Goal: Task Accomplishment & Management: Manage account settings

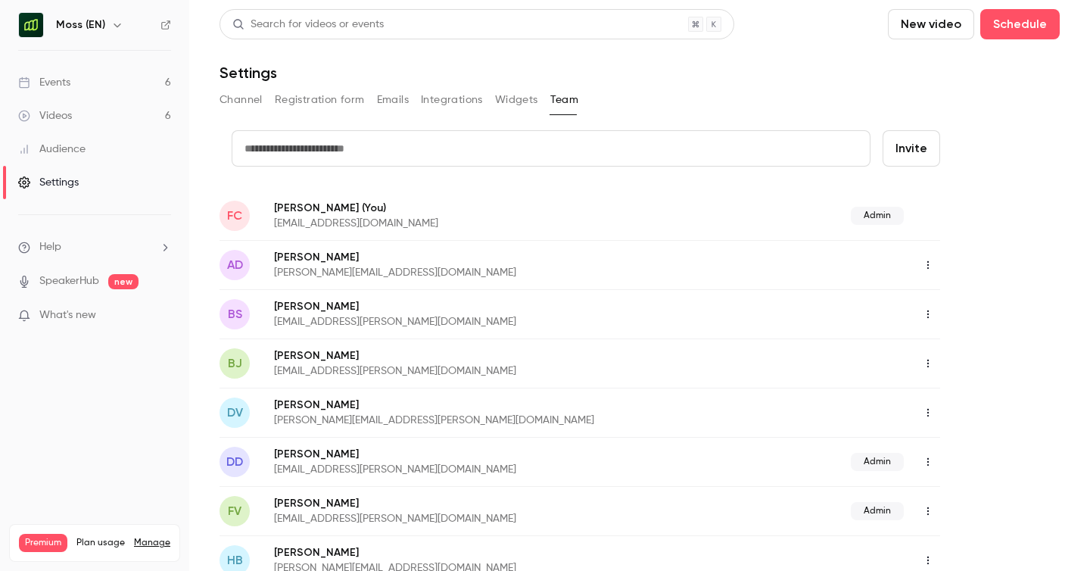
click at [43, 179] on div "Settings" at bounding box center [48, 182] width 61 height 15
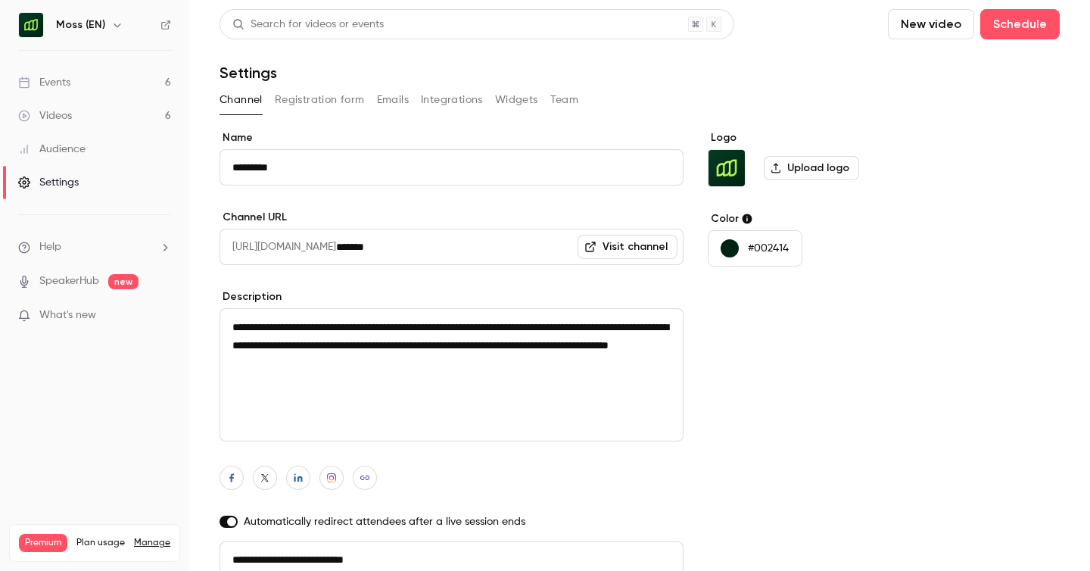
scroll to position [7, 0]
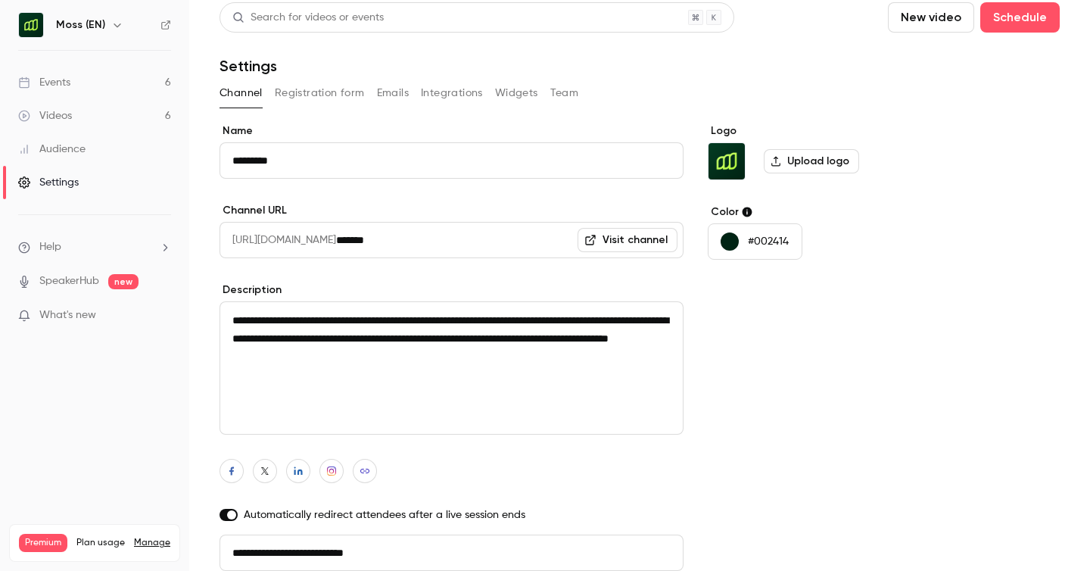
click at [564, 92] on button "Team" at bounding box center [564, 93] width 29 height 24
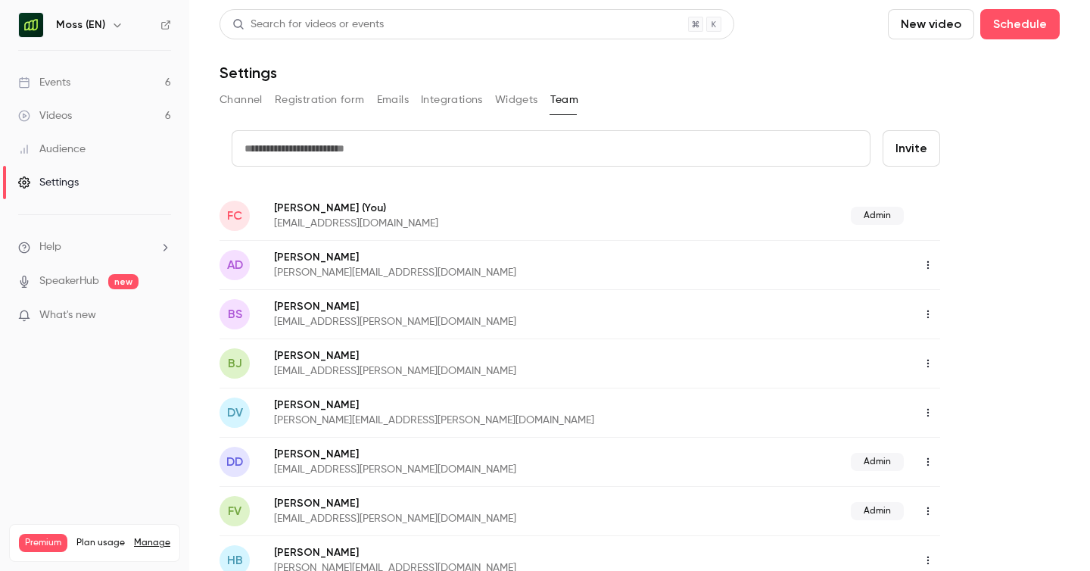
click at [351, 150] on input "text" at bounding box center [551, 148] width 639 height 36
type input "*"
